Goal: Information Seeking & Learning: Learn about a topic

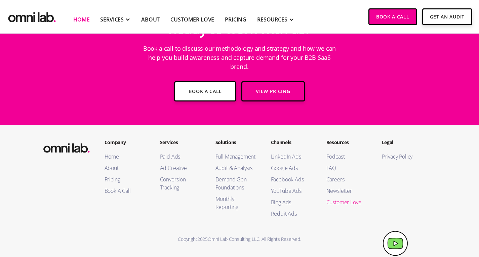
click at [337, 201] on link "Customer Love" at bounding box center [348, 202] width 42 height 8
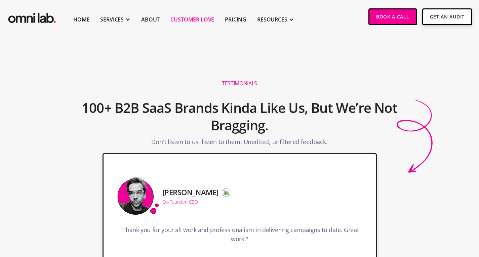
click at [198, 138] on p "Don't listen to us, listen to them. Unedited, unfiltered feedback." at bounding box center [239, 144] width 176 height 12
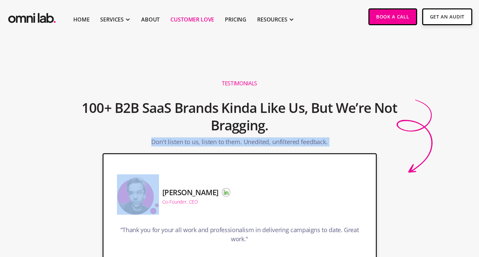
click at [198, 138] on p "Don't listen to us, listen to them. Unedited, unfiltered feedback." at bounding box center [239, 144] width 176 height 12
click at [206, 138] on p "Don't listen to us, listen to them. Unedited, unfiltered feedback." at bounding box center [239, 144] width 176 height 12
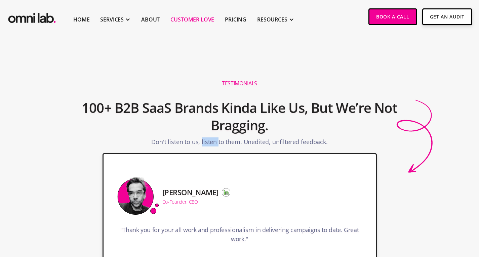
click at [206, 138] on p "Don't listen to us, listen to them. Unedited, unfiltered feedback." at bounding box center [239, 144] width 176 height 12
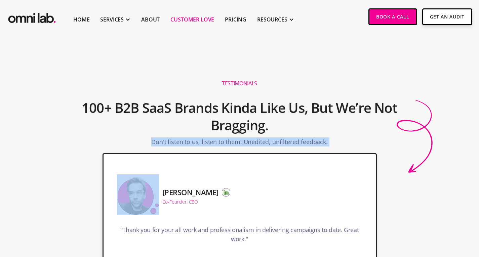
click at [206, 138] on p "Don't listen to us, listen to them. Unedited, unfiltered feedback." at bounding box center [239, 144] width 176 height 12
